Goal: Information Seeking & Learning: Learn about a topic

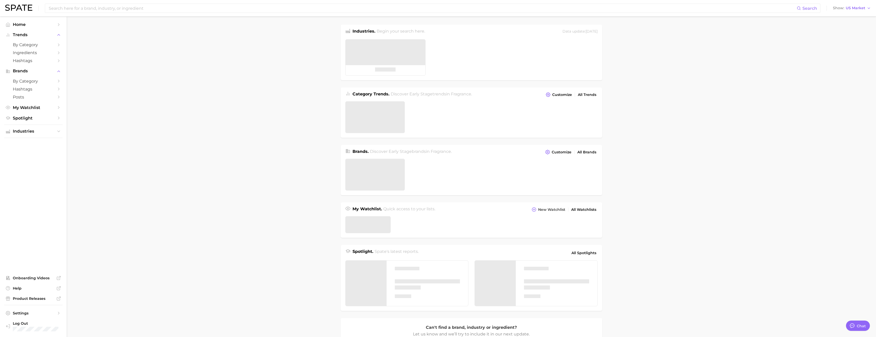
type textarea "x"
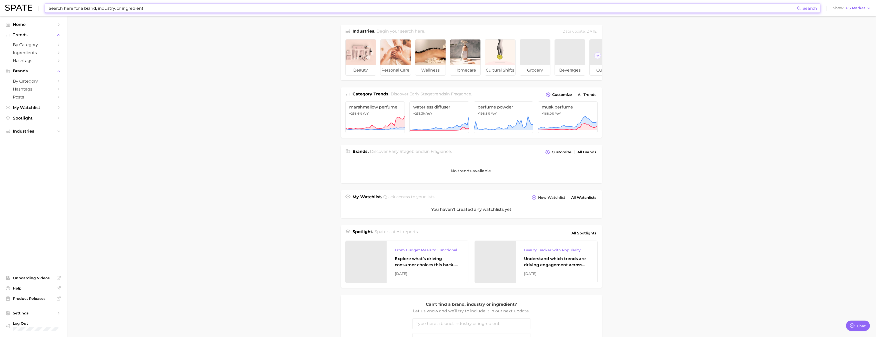
click at [118, 7] on input at bounding box center [422, 8] width 749 height 9
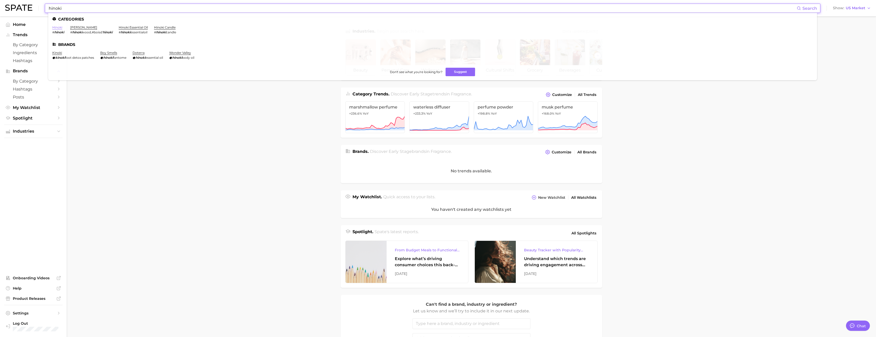
type input "hinoki"
click at [53, 27] on link "hinoki" at bounding box center [57, 27] width 10 height 4
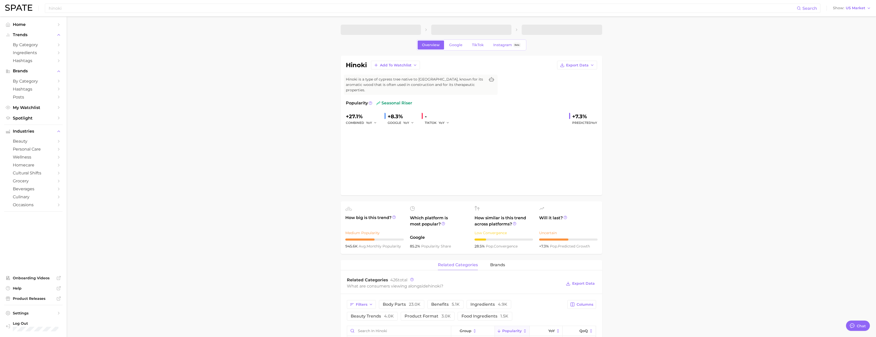
type textarea "x"
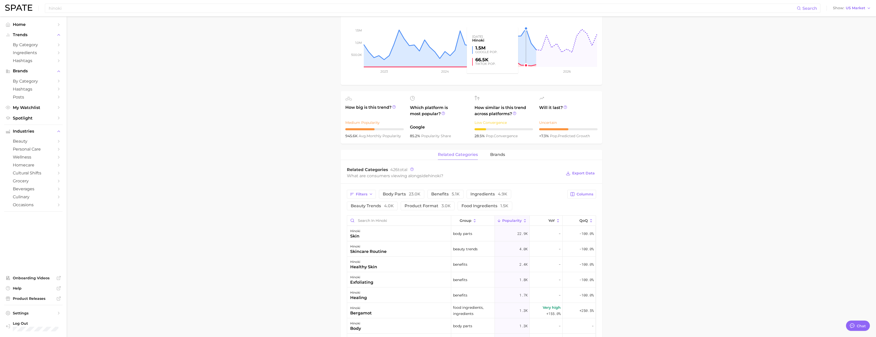
scroll to position [154, 0]
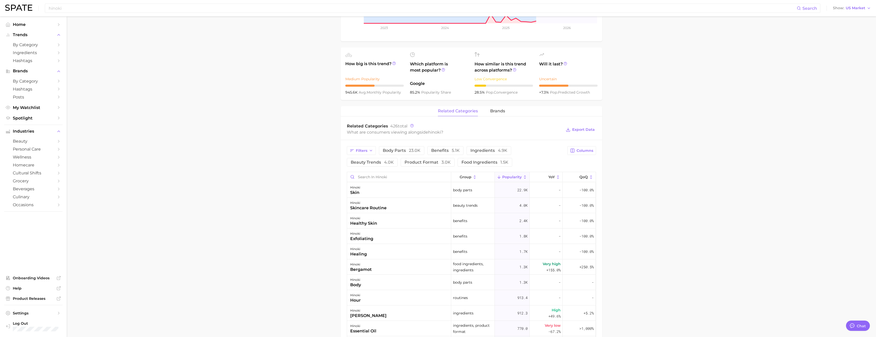
click at [556, 175] on icon at bounding box center [558, 177] width 5 height 5
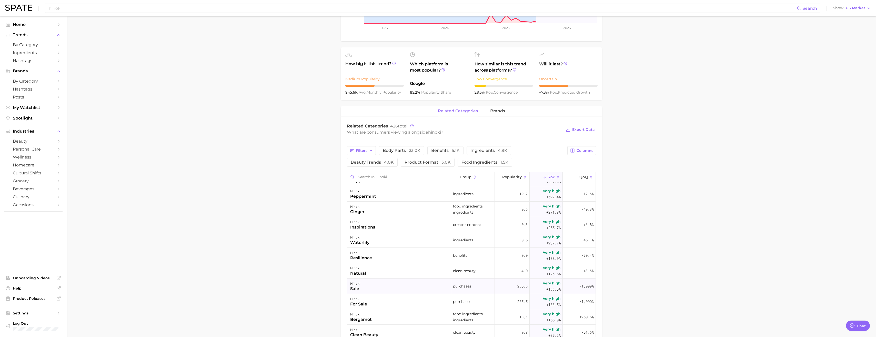
scroll to position [410, 0]
click at [369, 174] on input "Search in hinoki" at bounding box center [399, 177] width 104 height 10
type input "pumpkin"
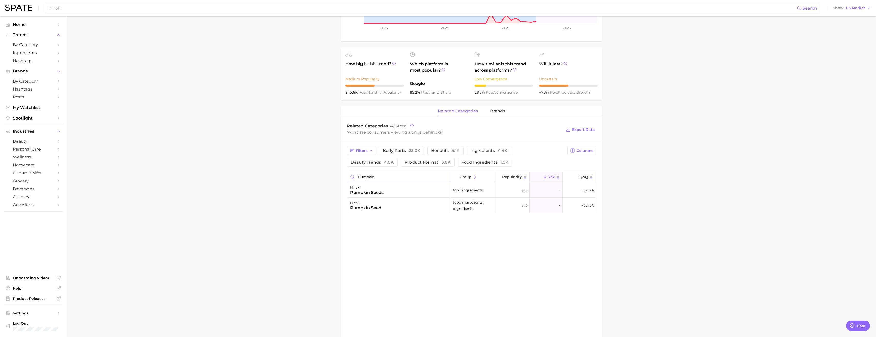
click at [445, 172] on input "pumpkin" at bounding box center [399, 177] width 104 height 10
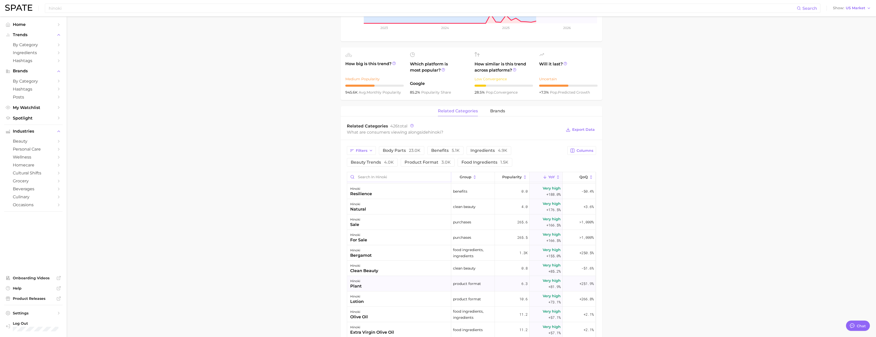
scroll to position [410, 0]
click at [370, 172] on input "Search in hinoki" at bounding box center [399, 177] width 104 height 10
type input "fall"
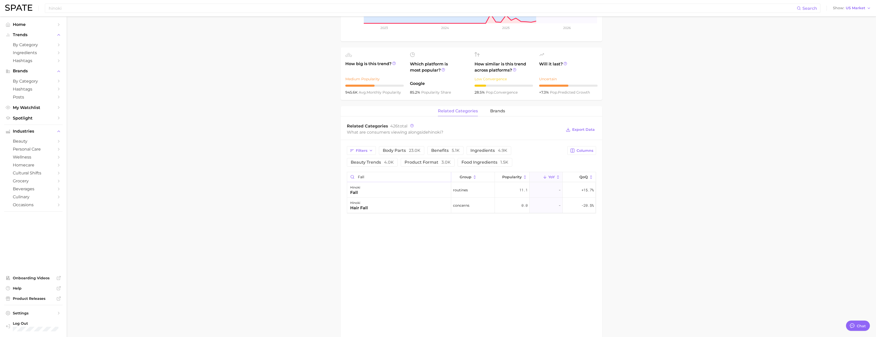
drag, startPoint x: 369, startPoint y: 174, endPoint x: 350, endPoint y: 173, distance: 19.3
click at [350, 173] on input "fall" at bounding box center [399, 177] width 104 height 10
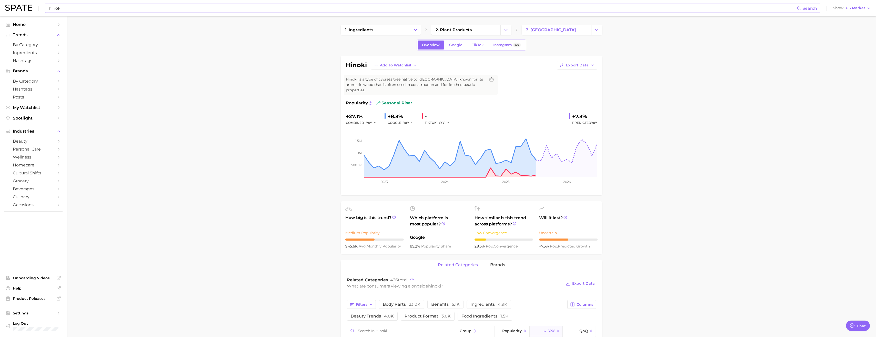
click at [66, 8] on input "hinoki" at bounding box center [422, 8] width 749 height 9
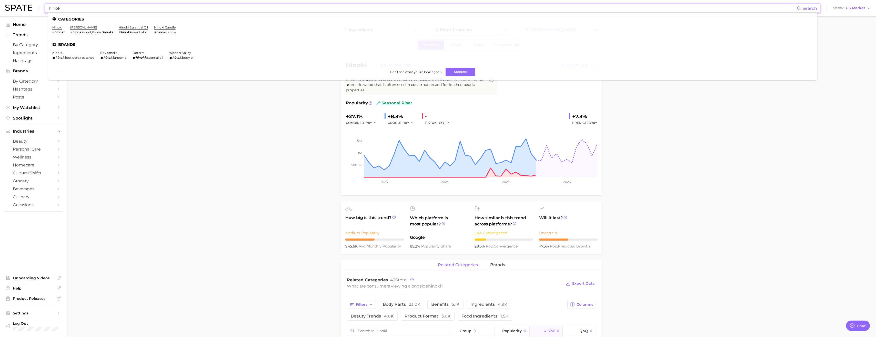
click at [66, 8] on input "hinoki" at bounding box center [422, 8] width 749 height 9
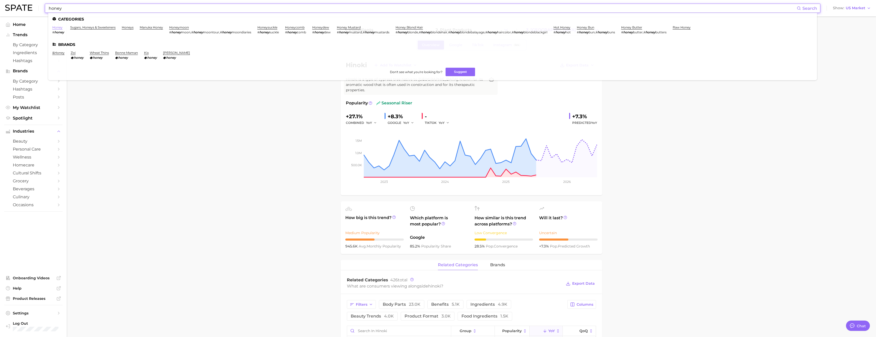
type input "honey"
click at [61, 27] on link "honey" at bounding box center [57, 27] width 10 height 4
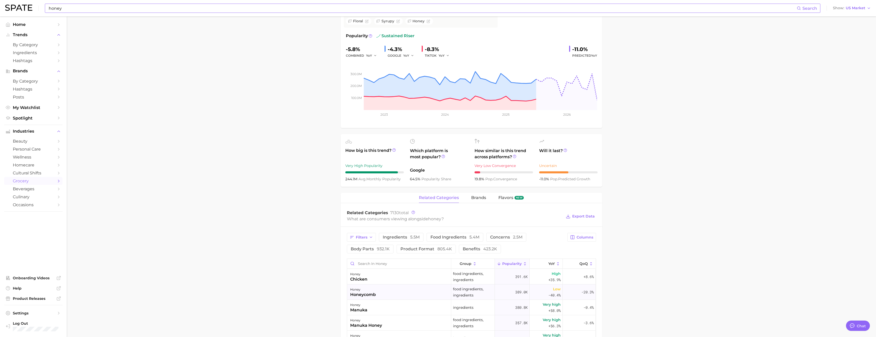
scroll to position [154, 0]
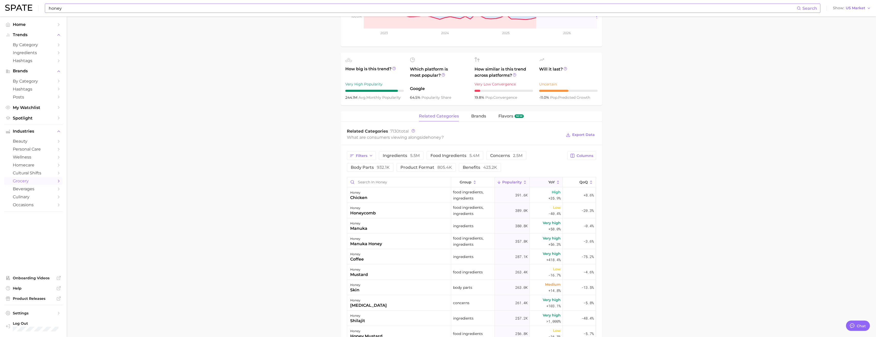
click at [543, 182] on icon at bounding box center [545, 182] width 5 height 5
click at [382, 180] on input "Search in honey" at bounding box center [399, 182] width 104 height 10
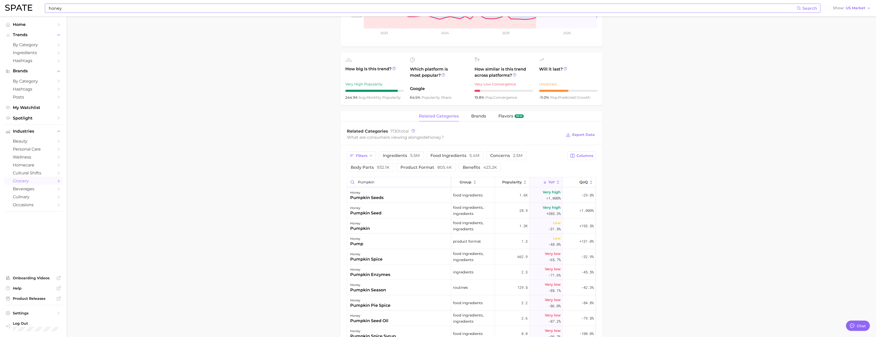
click at [367, 182] on input "pumpkin" at bounding box center [399, 182] width 104 height 10
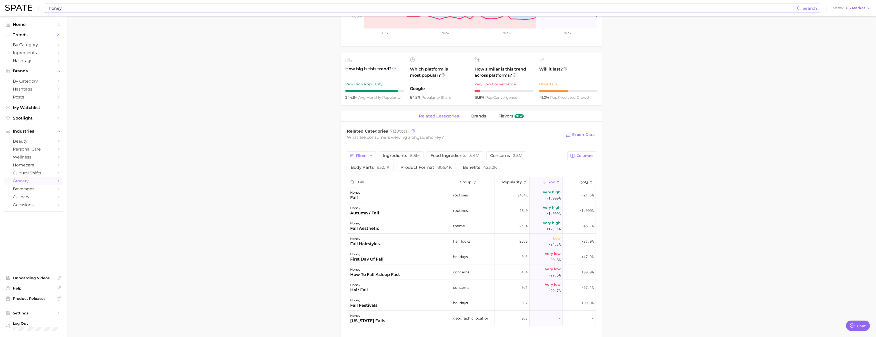
click at [358, 185] on input "fall" at bounding box center [399, 182] width 104 height 10
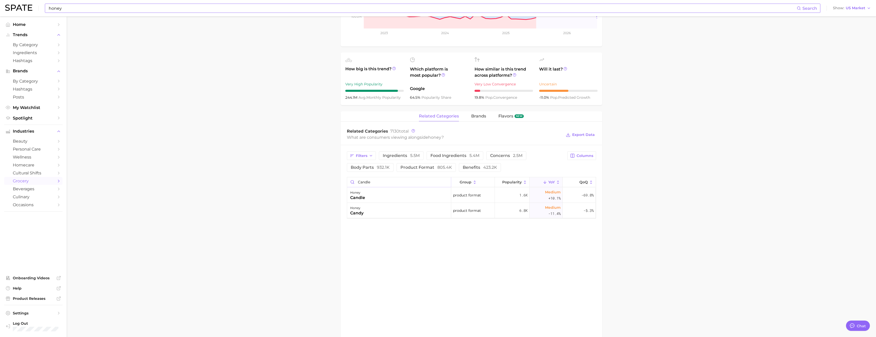
type input "candle"
click at [175, 11] on input "honey" at bounding box center [422, 8] width 749 height 9
type input "h"
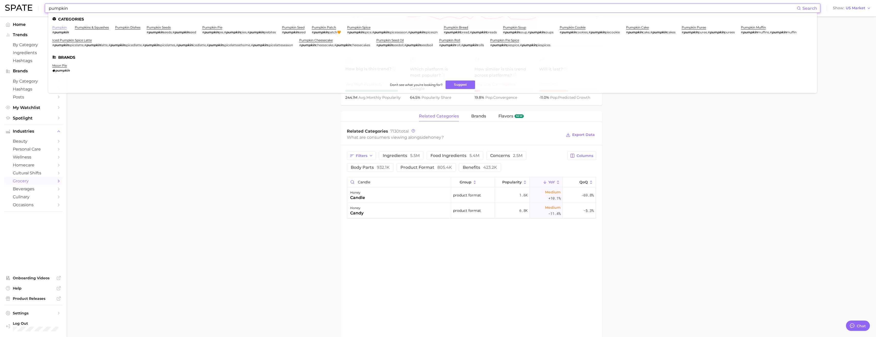
type input "pumpkin"
click at [54, 28] on link "pumpkin" at bounding box center [59, 27] width 14 height 4
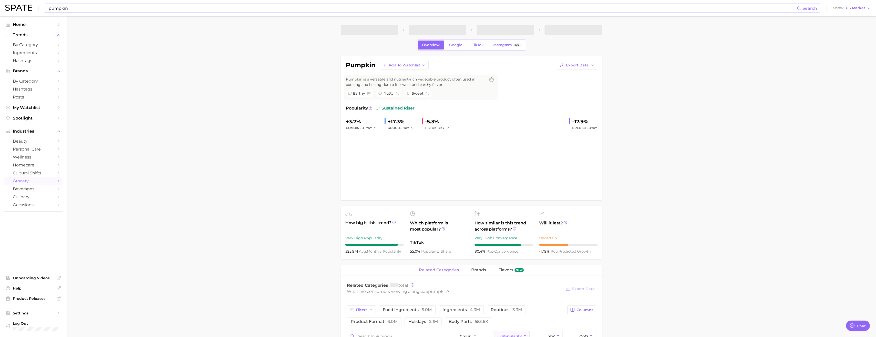
scroll to position [128, 0]
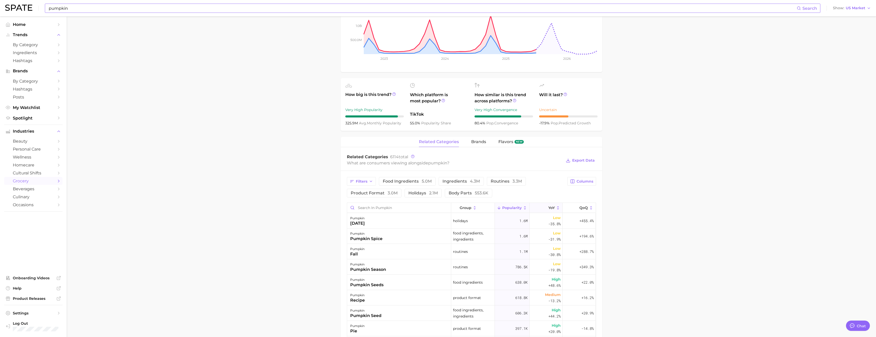
click at [545, 211] on button "YoY" at bounding box center [546, 208] width 33 height 10
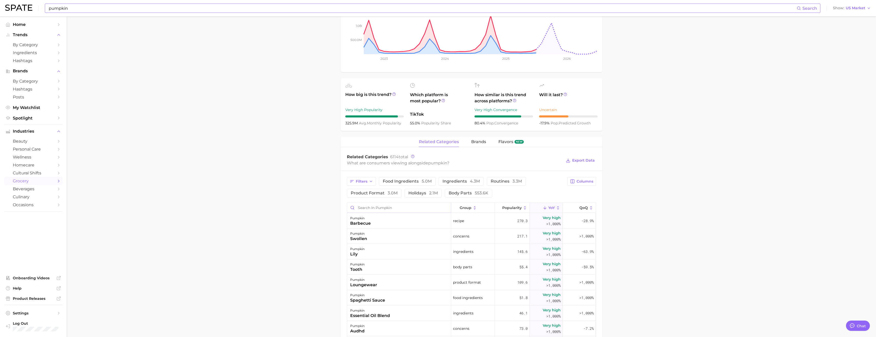
drag, startPoint x: 373, startPoint y: 208, endPoint x: 382, endPoint y: 207, distance: 9.0
click at [375, 208] on input "Search in pumpkin" at bounding box center [399, 208] width 104 height 10
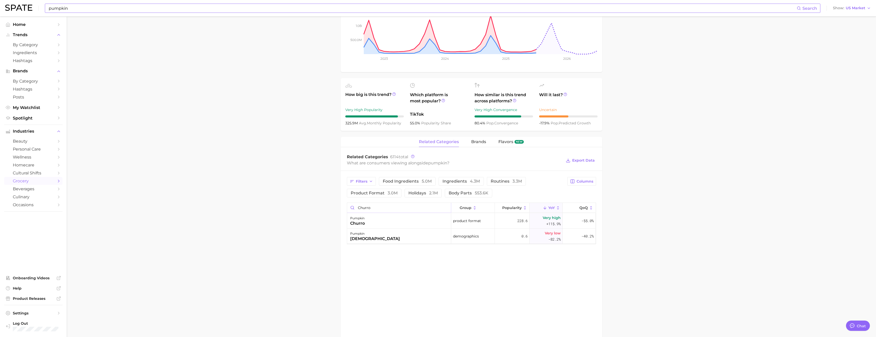
type input "churro"
click at [256, 217] on main "1. fresh & perishable foods 2. vegetables 3. pumpkins & squashes 4. pumpkin Ove…" at bounding box center [471, 177] width 809 height 578
click at [129, 13] on div "pumpkin Search" at bounding box center [432, 8] width 775 height 9
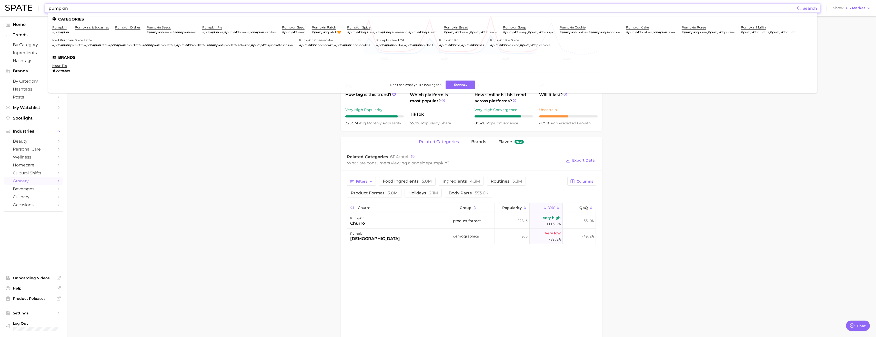
click at [126, 11] on input "pumpkin" at bounding box center [422, 8] width 749 height 9
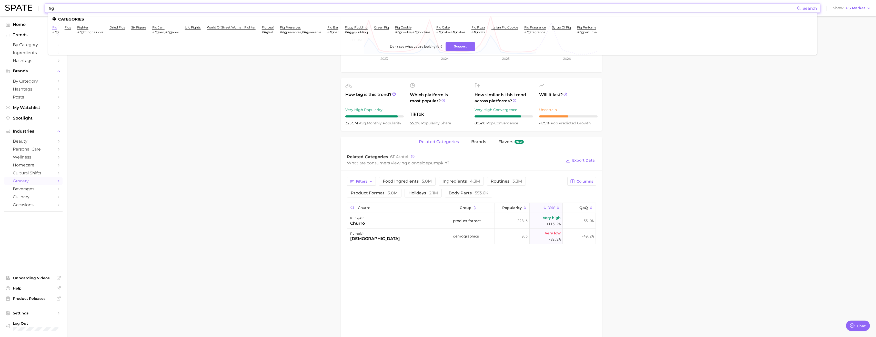
type input "fig"
click at [56, 27] on link "fig" at bounding box center [54, 27] width 5 height 4
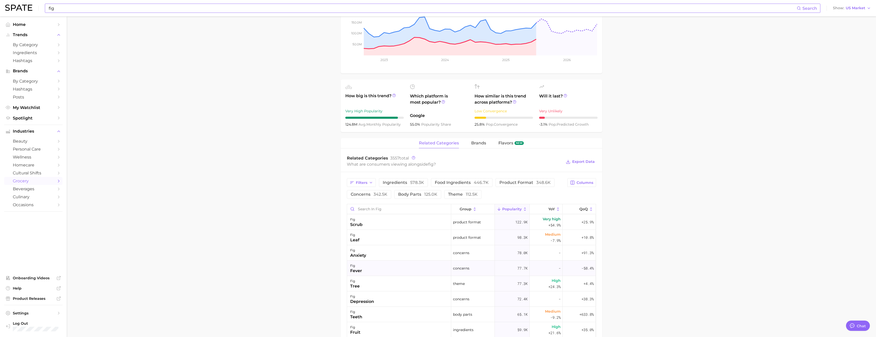
scroll to position [154, 0]
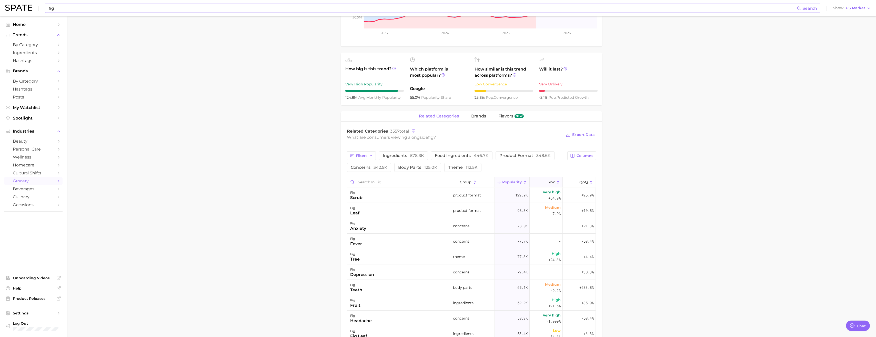
click at [544, 179] on button "YoY" at bounding box center [546, 182] width 33 height 10
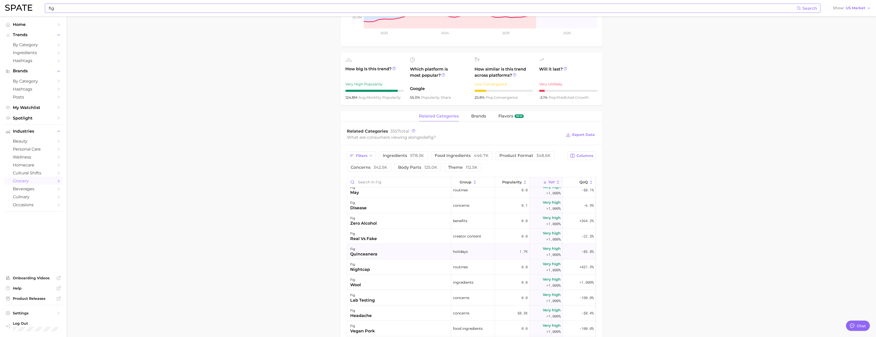
scroll to position [385, 0]
click at [402, 182] on input "Search in fig" at bounding box center [399, 182] width 104 height 10
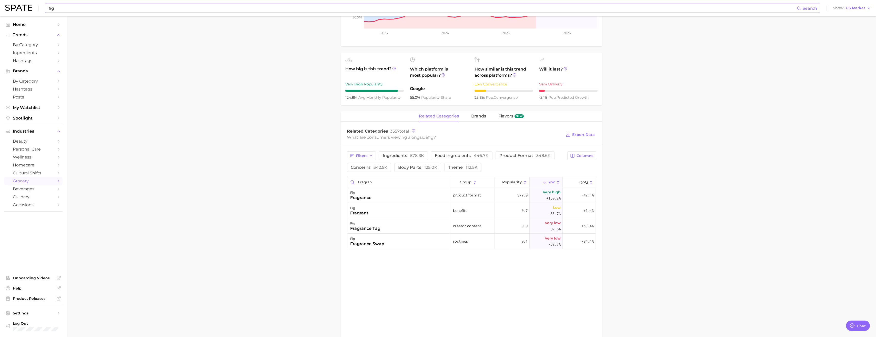
type input "fragran"
click at [140, 8] on input "fig" at bounding box center [422, 8] width 749 height 9
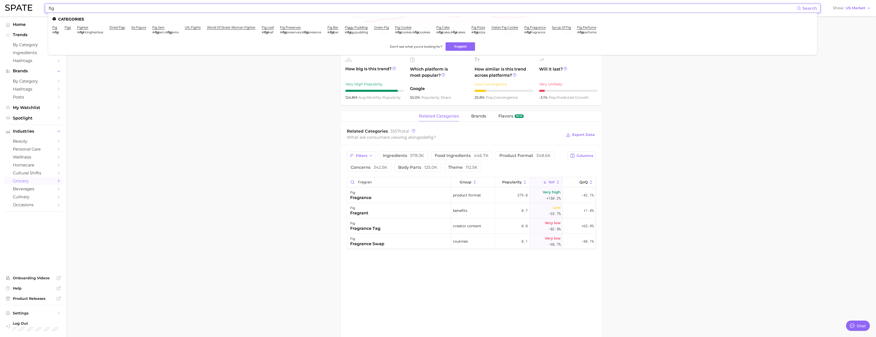
click at [140, 8] on input "fig" at bounding box center [422, 8] width 749 height 9
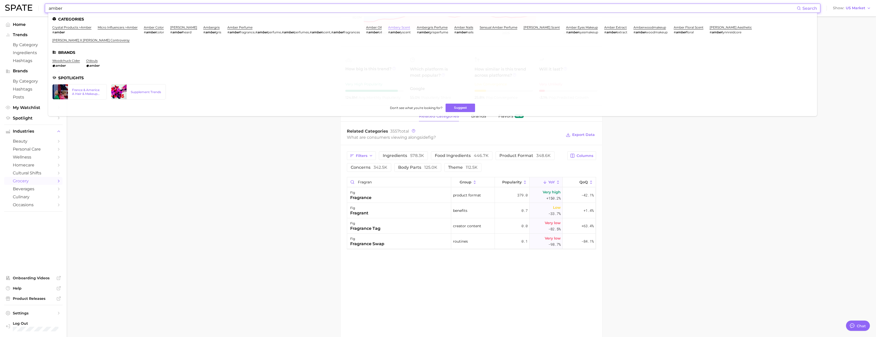
click at [396, 27] on link "ambery scent" at bounding box center [399, 27] width 22 height 4
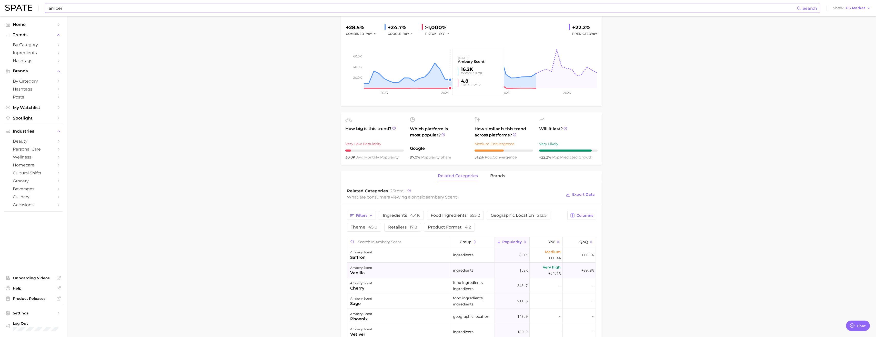
scroll to position [154, 0]
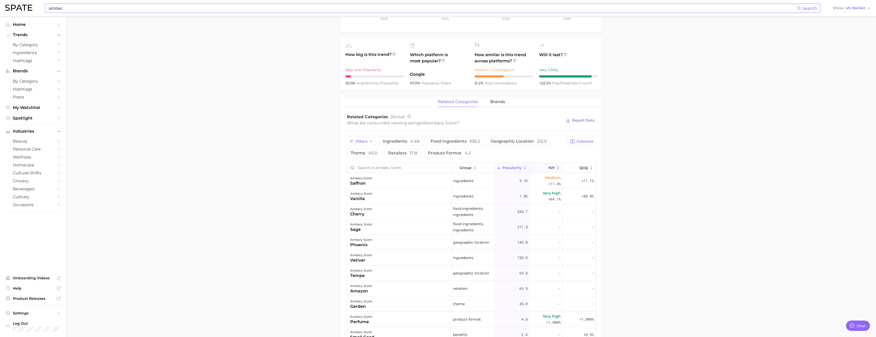
click at [548, 170] on span "YoY" at bounding box center [551, 168] width 6 height 4
click at [99, 11] on input "amber" at bounding box center [422, 8] width 749 height 9
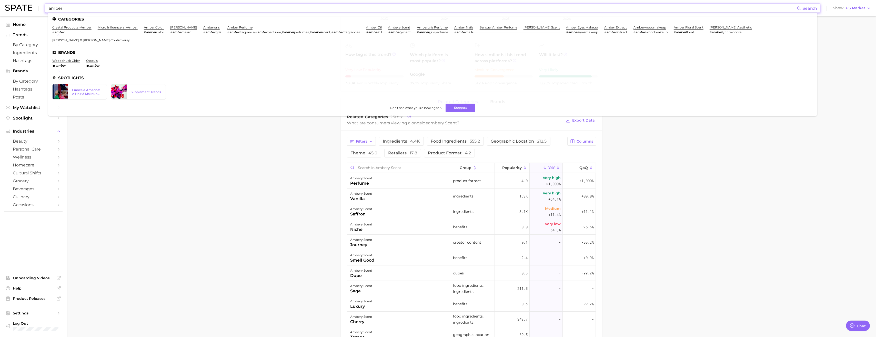
click at [99, 11] on input "amber" at bounding box center [422, 8] width 749 height 9
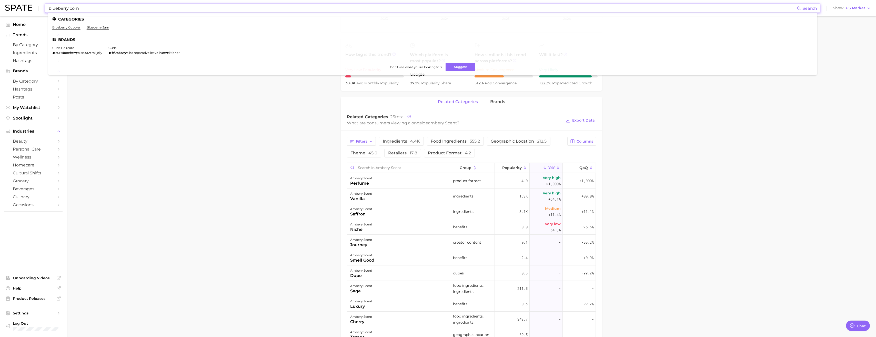
click at [220, 8] on input "blueberry corn" at bounding box center [422, 8] width 749 height 9
click at [77, 9] on input "blueberry corn" at bounding box center [422, 8] width 749 height 9
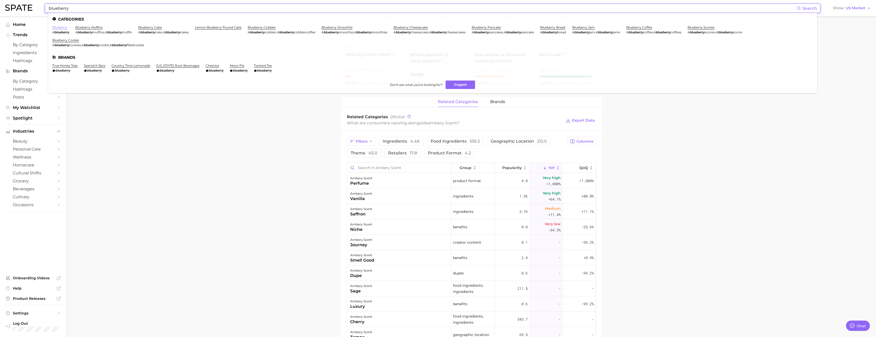
type input "blueberry"
click at [60, 28] on link "blueberry" at bounding box center [59, 27] width 15 height 4
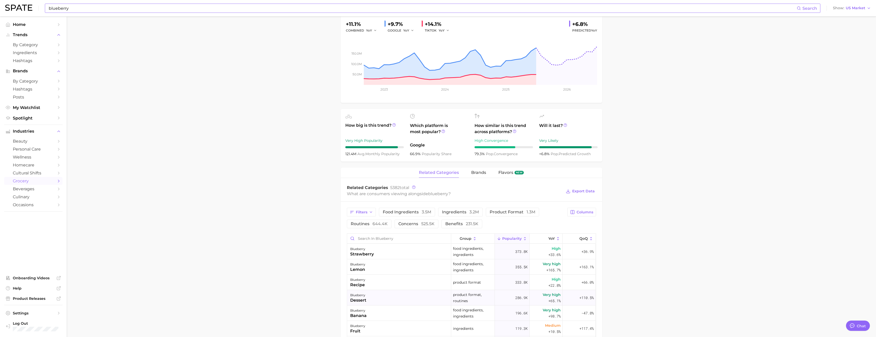
scroll to position [154, 0]
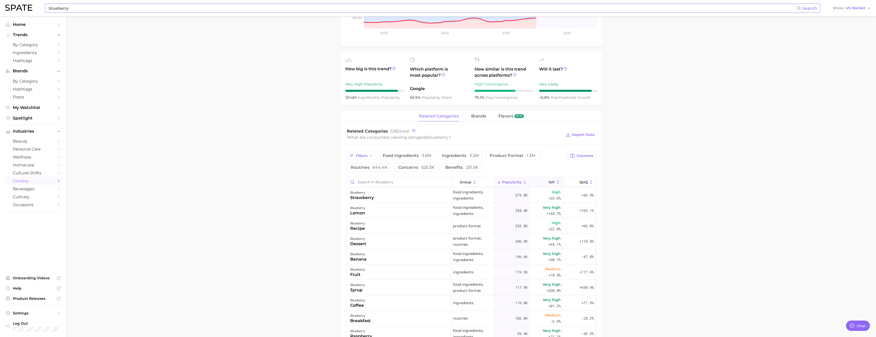
click at [549, 185] on button "YoY" at bounding box center [546, 182] width 33 height 10
click at [384, 183] on input "Search in blueberry" at bounding box center [399, 182] width 104 height 10
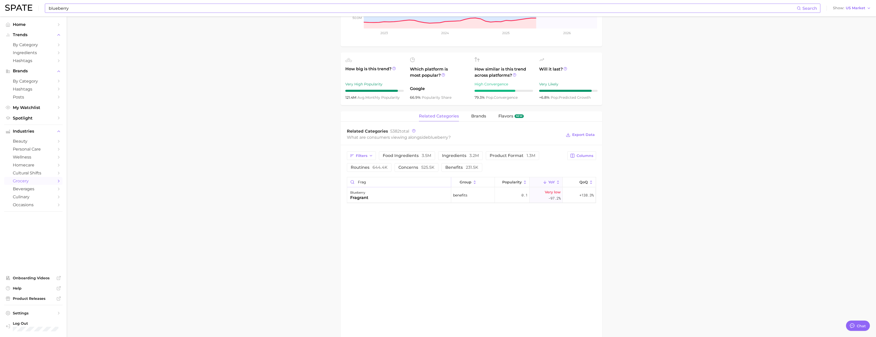
click at [364, 182] on input "frag" at bounding box center [399, 182] width 104 height 10
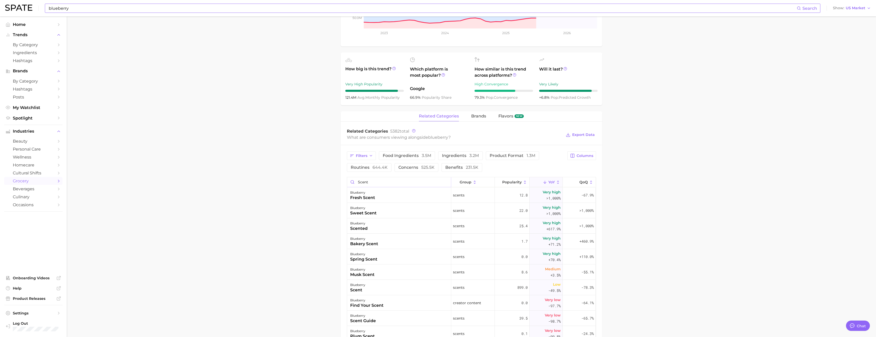
click at [361, 183] on input "scent" at bounding box center [399, 182] width 104 height 10
type input "candle"
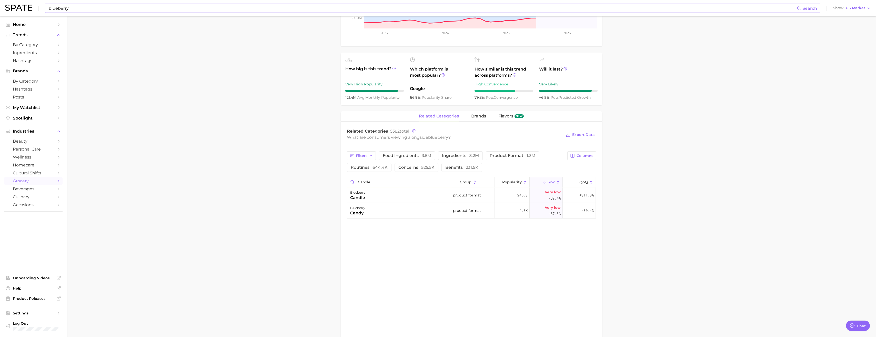
click at [368, 183] on input "candle" at bounding box center [399, 182] width 104 height 10
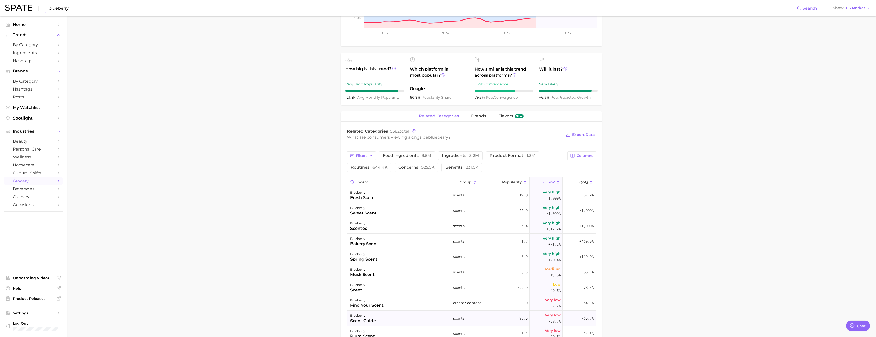
type input "scent"
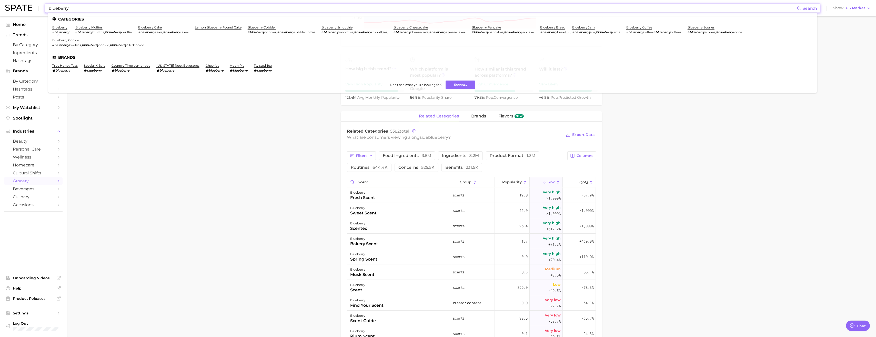
click at [120, 9] on input "blueberry" at bounding box center [422, 8] width 749 height 9
type input "h"
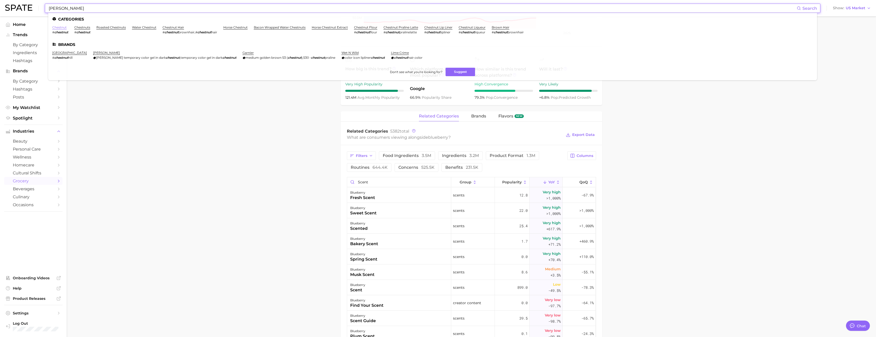
type input "[PERSON_NAME]"
click at [60, 28] on link "chestnut" at bounding box center [59, 27] width 14 height 4
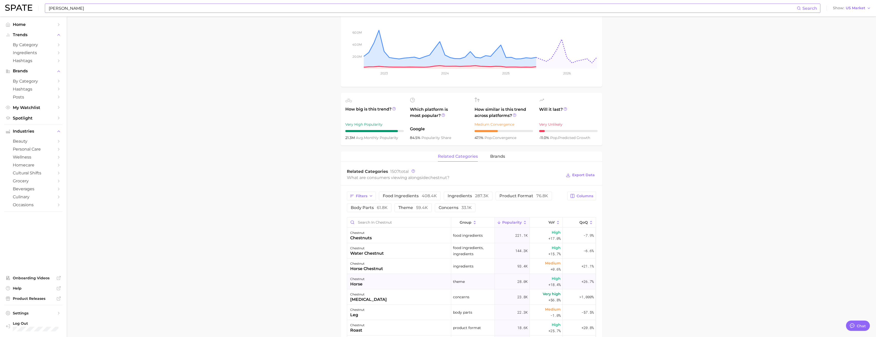
scroll to position [154, 0]
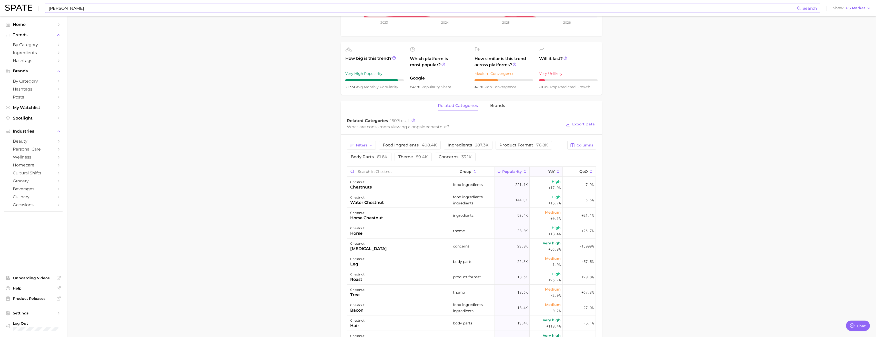
click at [548, 173] on span "YoY" at bounding box center [551, 171] width 6 height 4
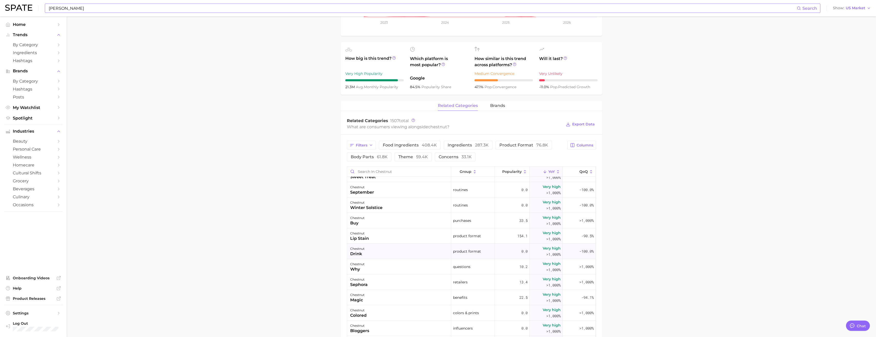
scroll to position [282, 0]
click at [375, 172] on input "Search in chestnut" at bounding box center [399, 172] width 104 height 10
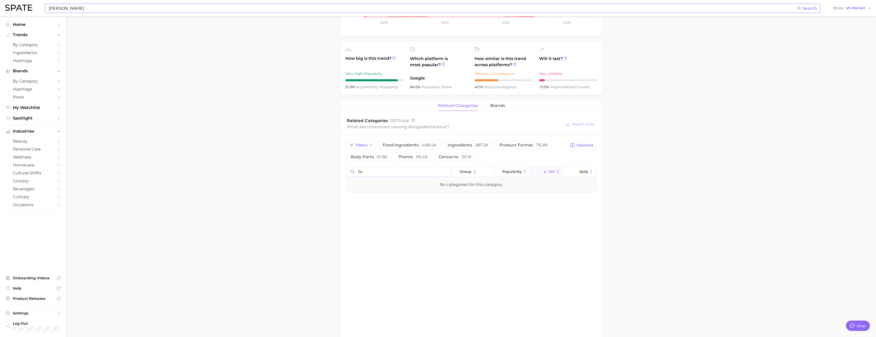
type input "s"
click at [362, 173] on input "fall" at bounding box center [399, 172] width 104 height 10
type input "w"
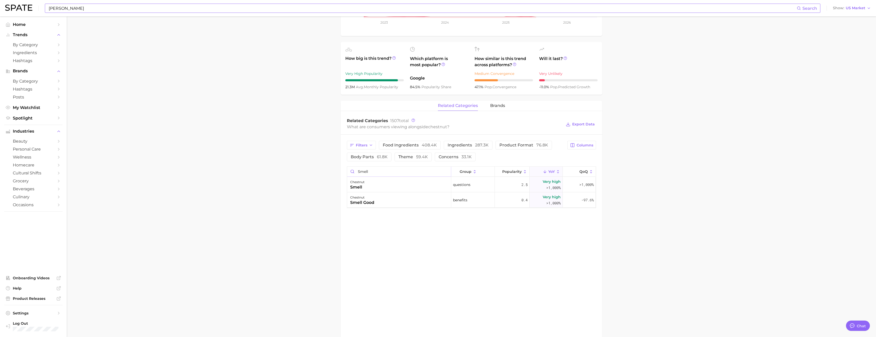
type input "smell"
click at [58, 8] on input "[PERSON_NAME]" at bounding box center [422, 8] width 749 height 9
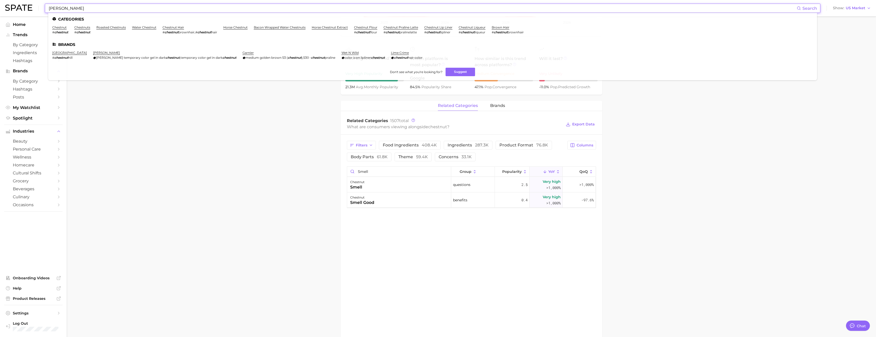
click at [58, 8] on input "[PERSON_NAME]" at bounding box center [422, 8] width 749 height 9
paste input "BACI DI DAMA"
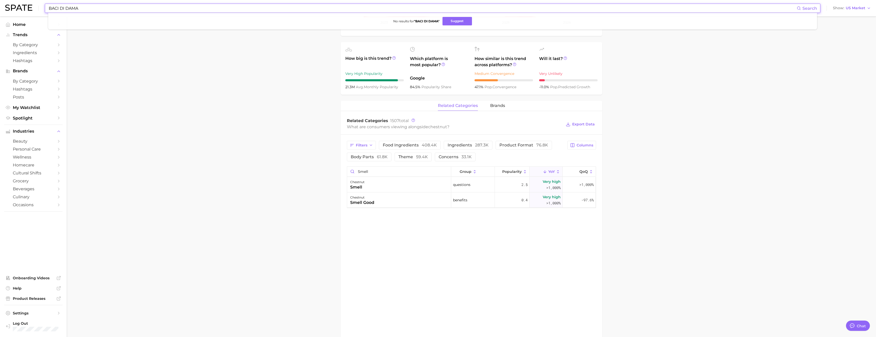
click at [62, 8] on input "BACI DI DAMA" at bounding box center [422, 8] width 749 height 9
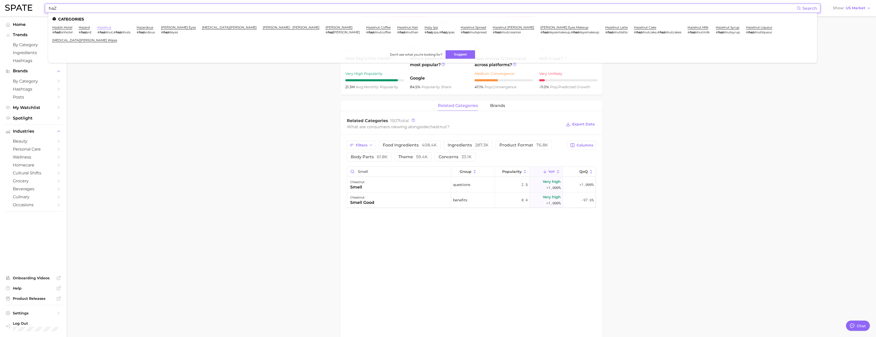
type input "haZ"
click at [104, 27] on link "hazelnut" at bounding box center [104, 27] width 14 height 4
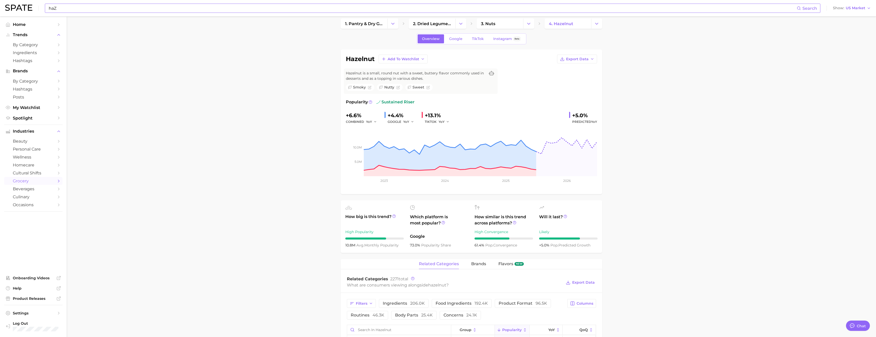
scroll to position [103, 0]
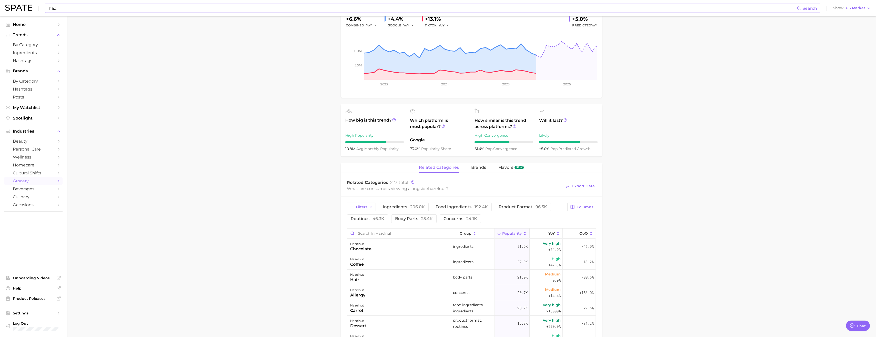
click at [377, 233] on input "Search in hazelnut" at bounding box center [399, 233] width 104 height 10
paste input "BACI DI DAMA"
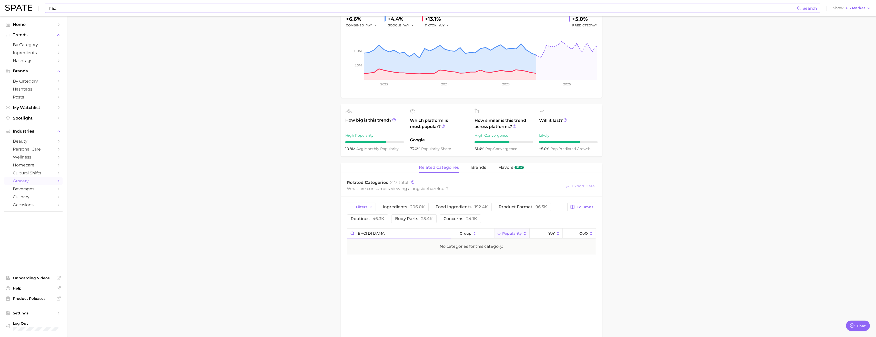
type input "BACI DI DAMA"
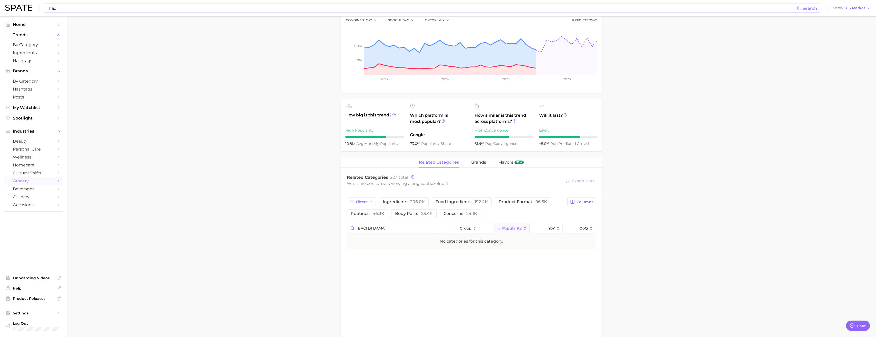
scroll to position [231, 0]
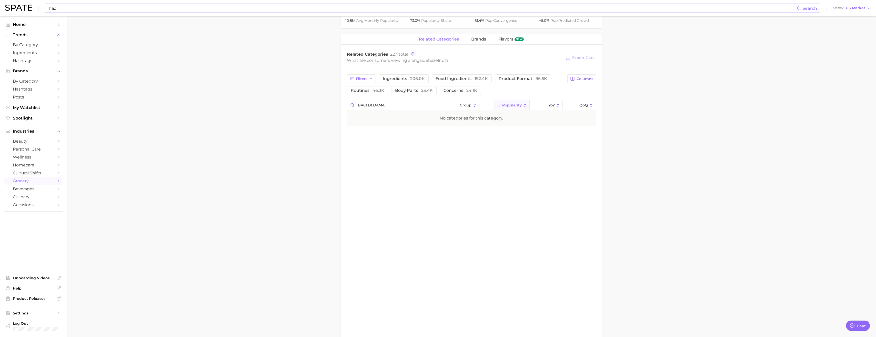
click at [396, 109] on input "BACI DI DAMA" at bounding box center [399, 105] width 104 height 10
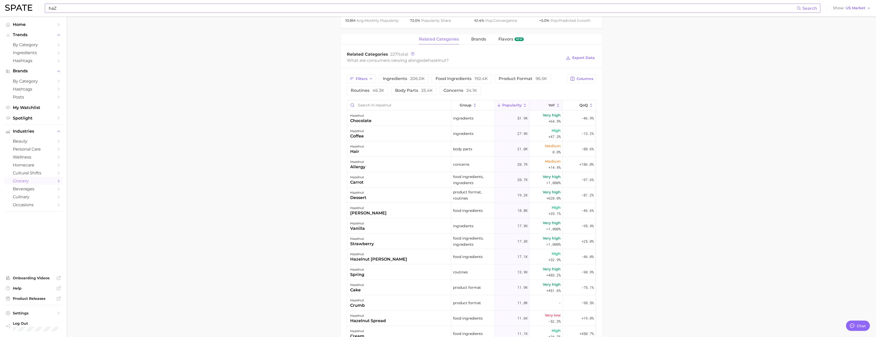
click at [537, 106] on button "YoY" at bounding box center [546, 105] width 33 height 10
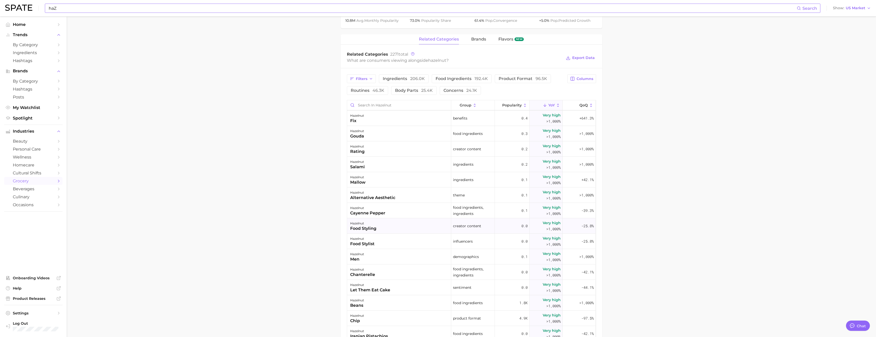
scroll to position [205, 0]
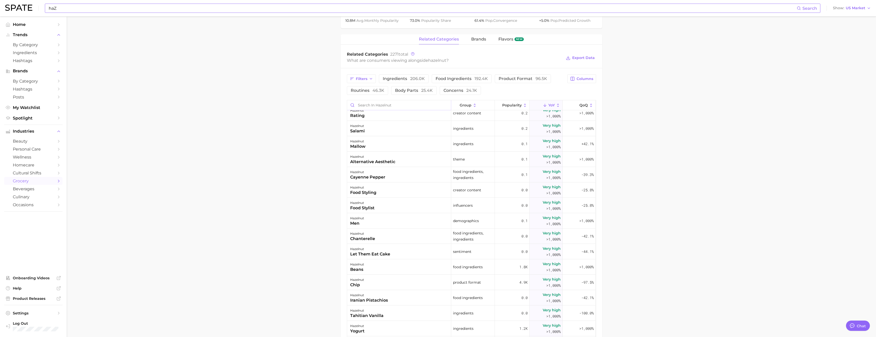
click at [369, 105] on input "Search in hazelnut" at bounding box center [399, 105] width 104 height 10
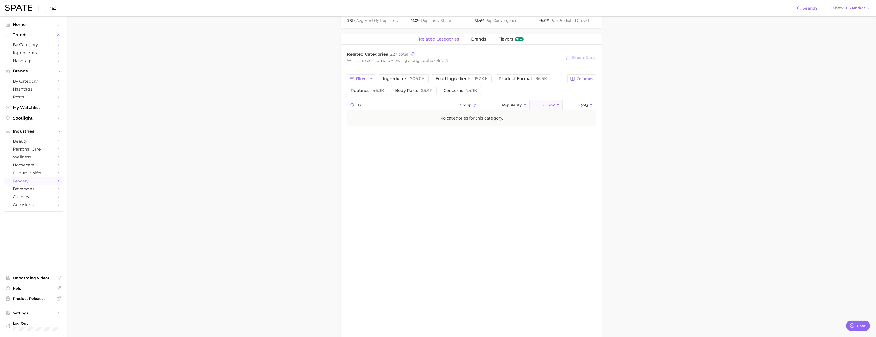
type input "f"
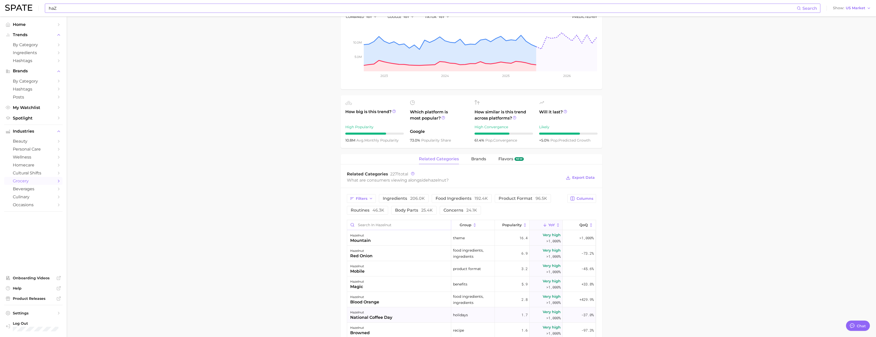
scroll to position [179, 0]
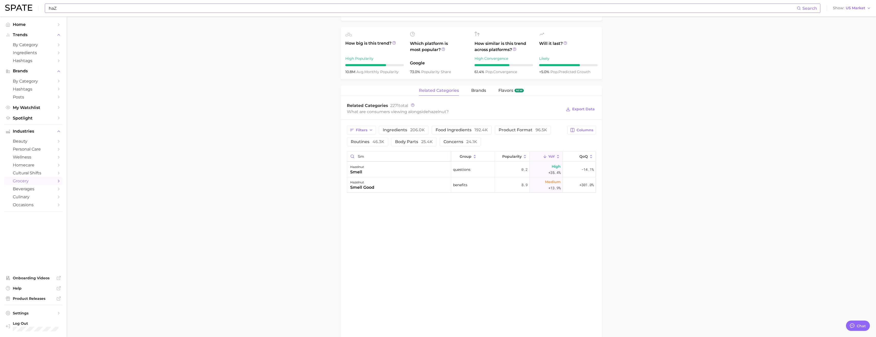
type input "s"
type input "c"
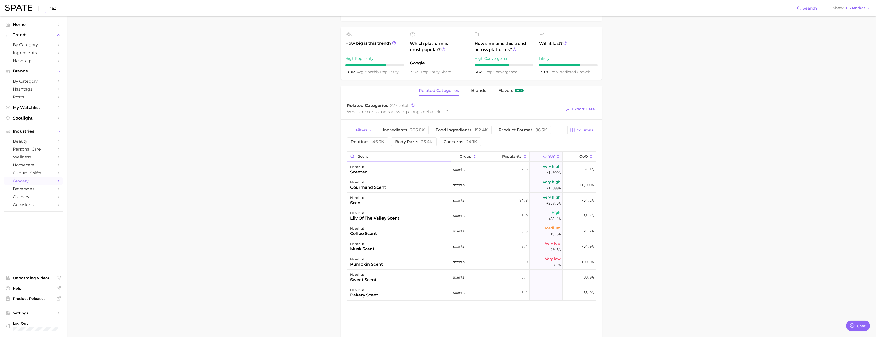
type input "scent"
click at [20, 13] on div "haZ Search Show US Market" at bounding box center [438, 8] width 866 height 16
click at [21, 22] on span "Home" at bounding box center [33, 24] width 41 height 5
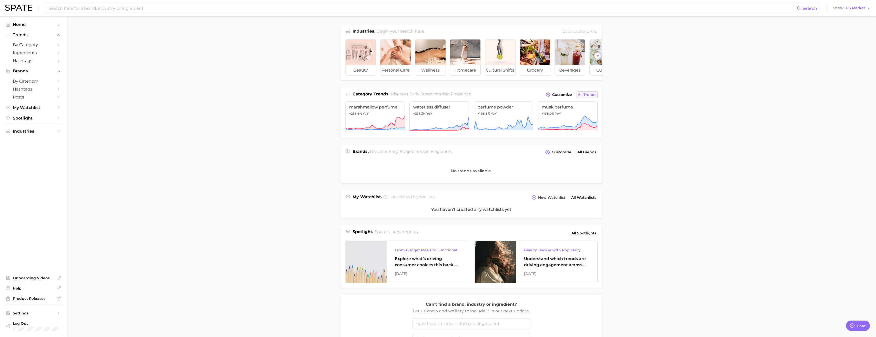
click at [585, 97] on span "All Trends" at bounding box center [587, 95] width 18 height 4
